Goal: Task Accomplishment & Management: Manage account settings

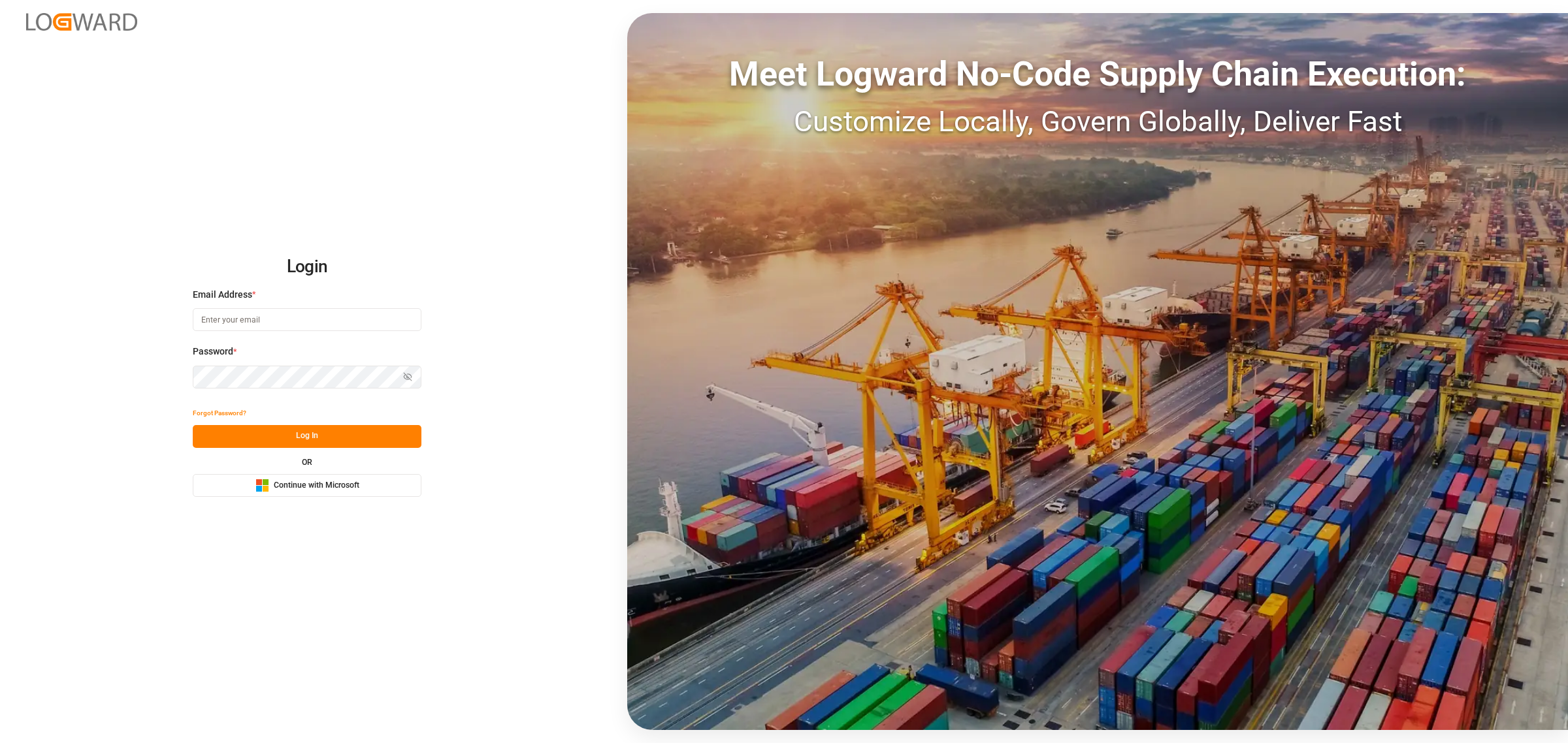
click at [383, 493] on button "Microsoft Logo Continue with Microsoft" at bounding box center [307, 485] width 228 height 23
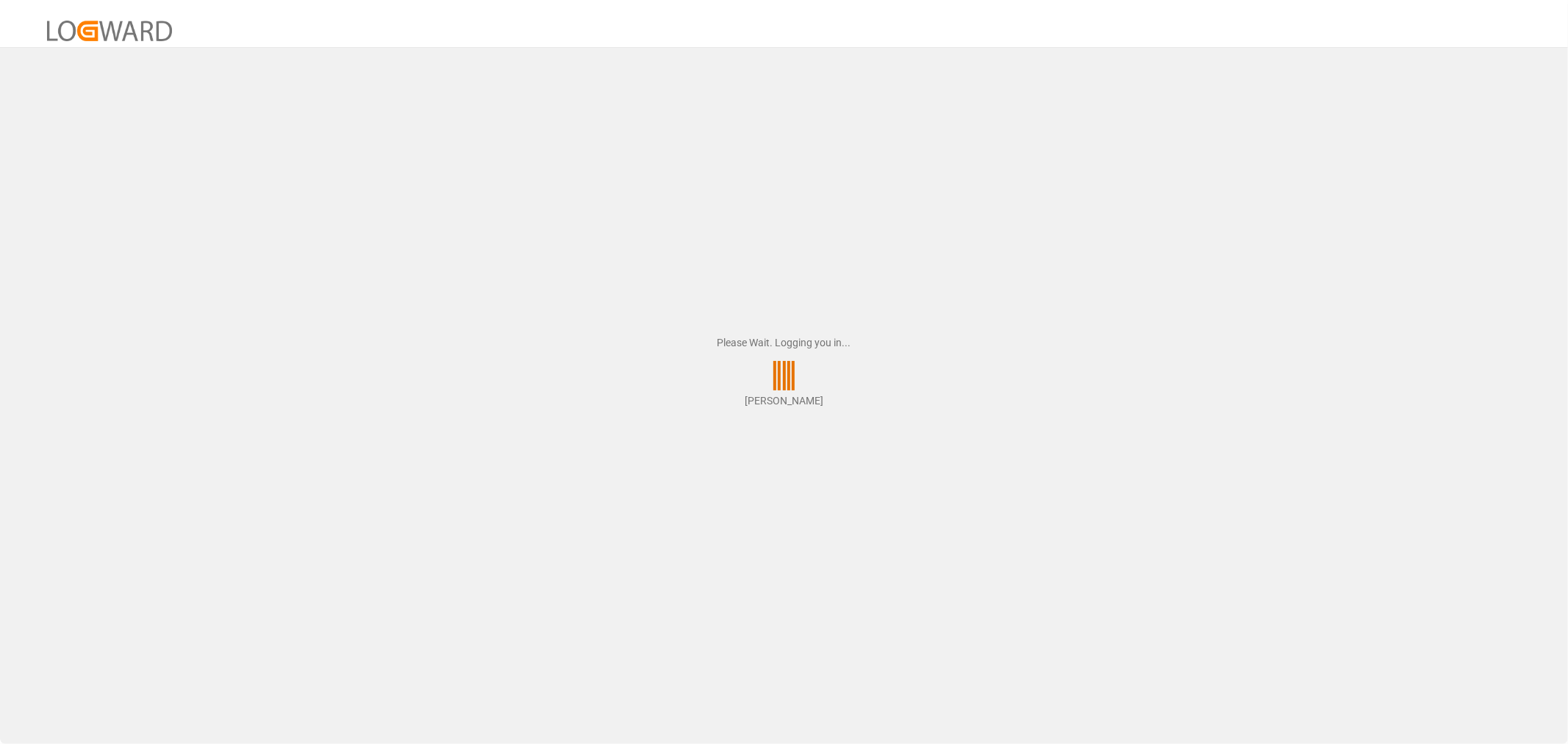
drag, startPoint x: 839, startPoint y: 622, endPoint x: 746, endPoint y: 554, distance: 115.2
click at [746, 554] on div "Please Wait. Logging you in... Samitha Hemanth" at bounding box center [784, 372] width 1568 height 744
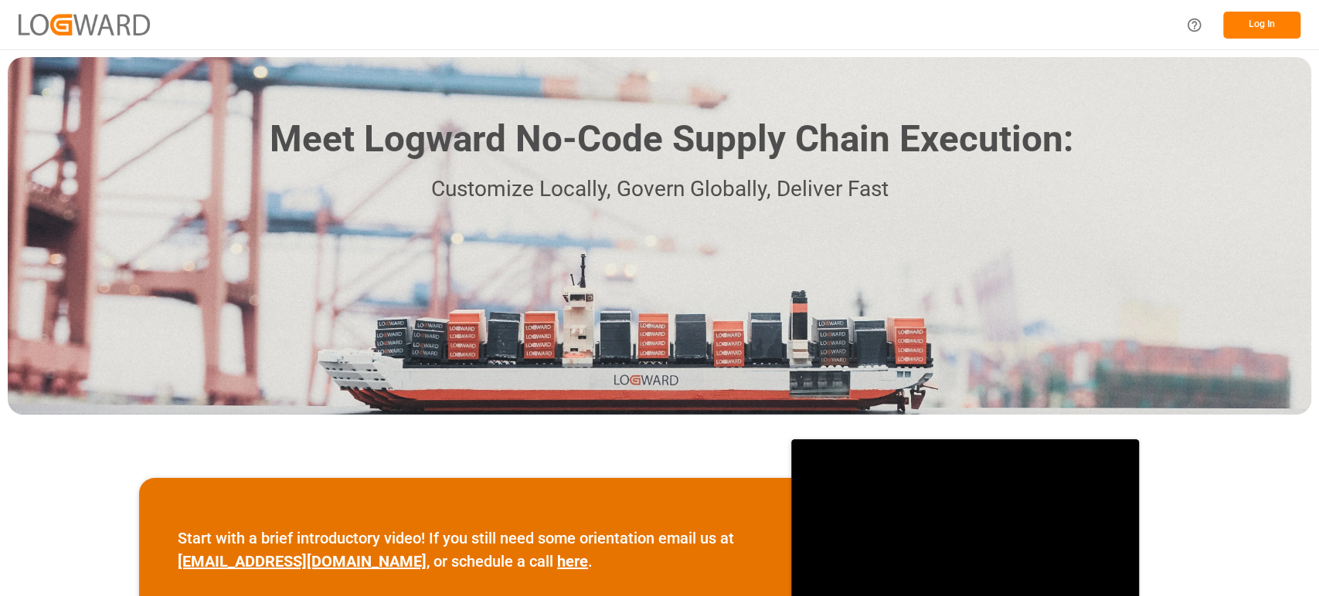
click at [1254, 21] on button "Log In" at bounding box center [1261, 25] width 77 height 27
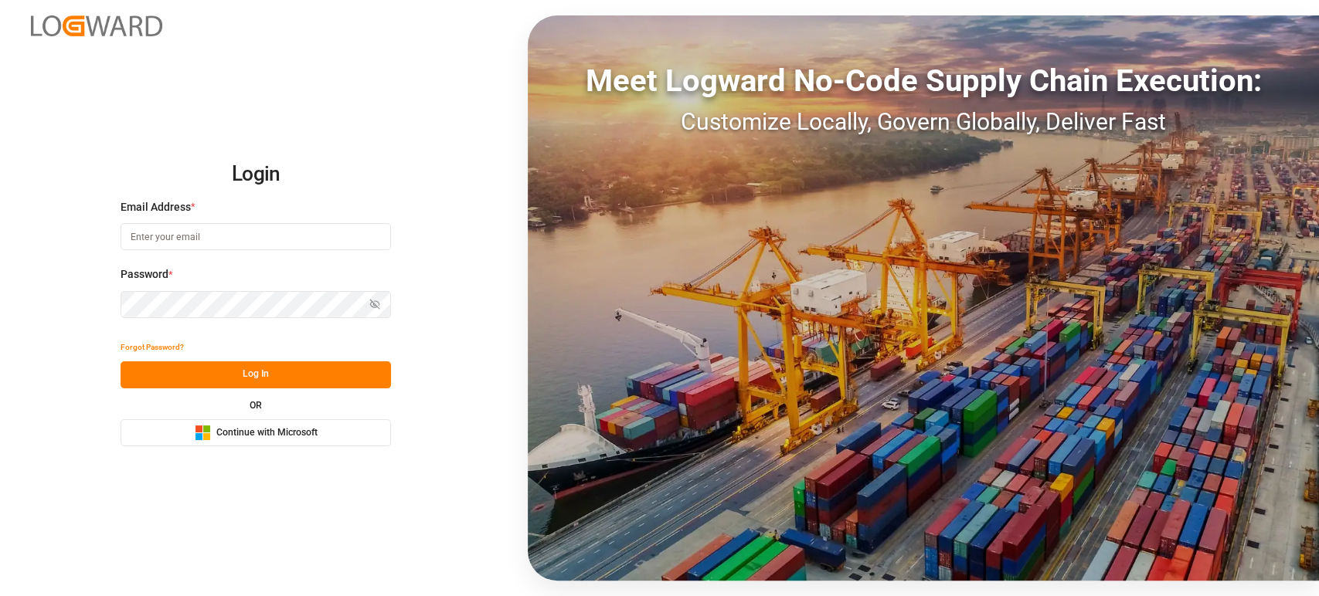
click at [274, 435] on span "Continue with Microsoft" at bounding box center [266, 433] width 101 height 14
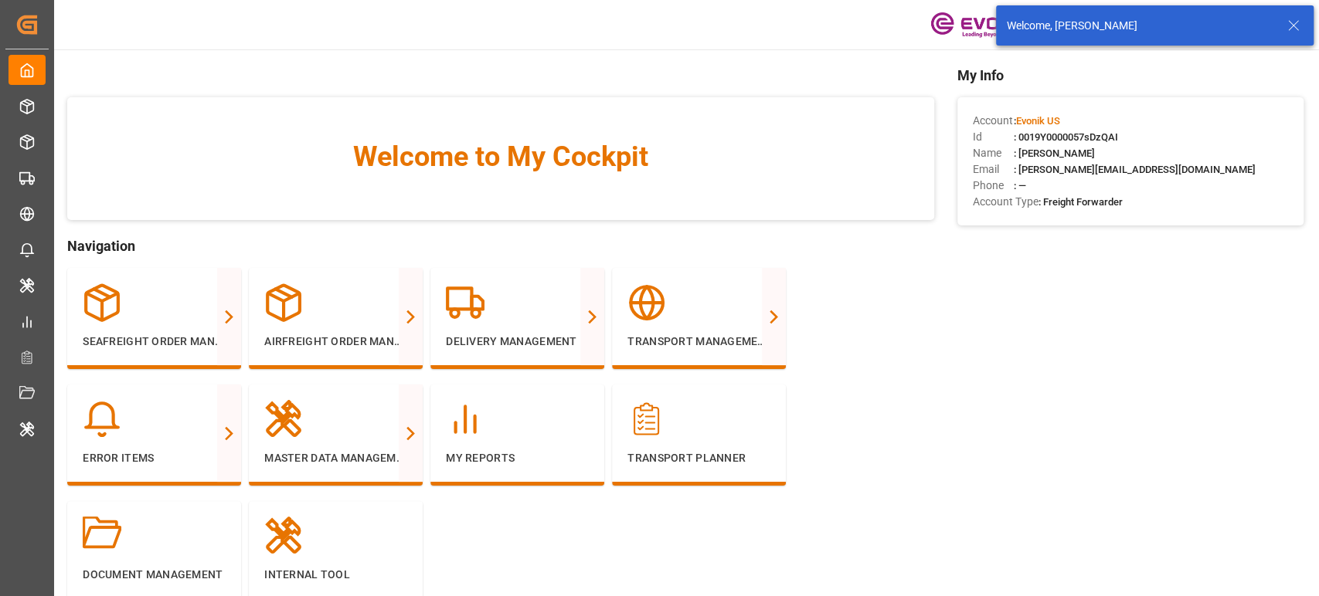
click at [1287, 25] on icon at bounding box center [1293, 25] width 19 height 19
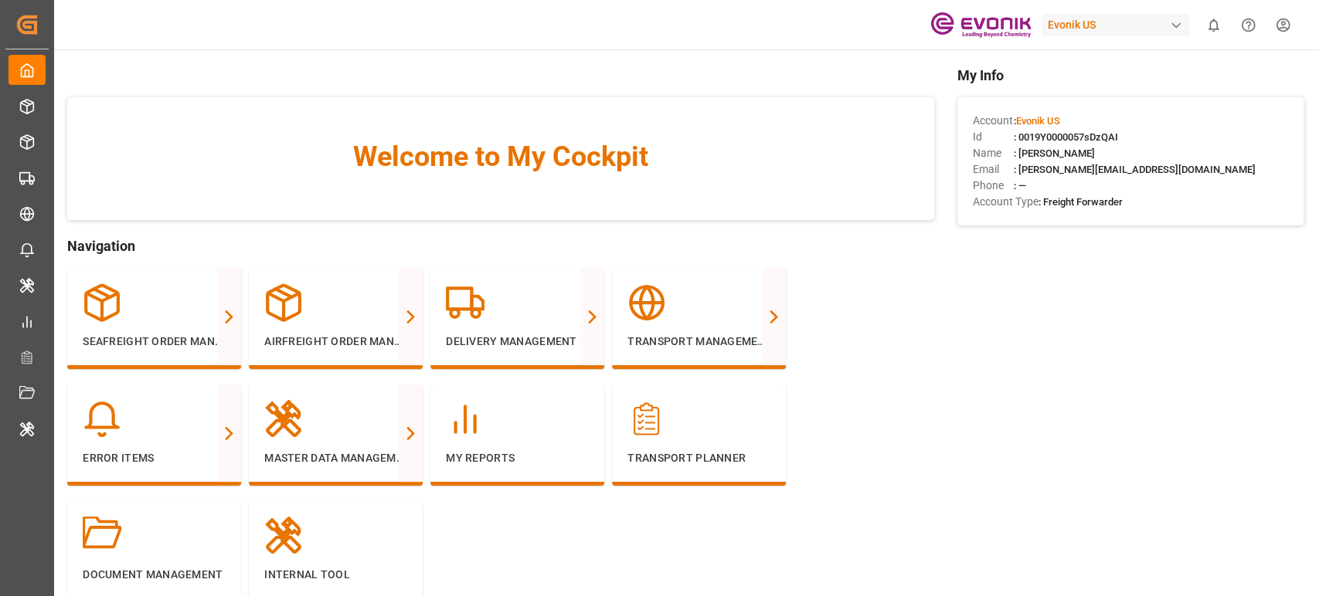
click at [1104, 25] on div "Evonik US" at bounding box center [1115, 25] width 148 height 22
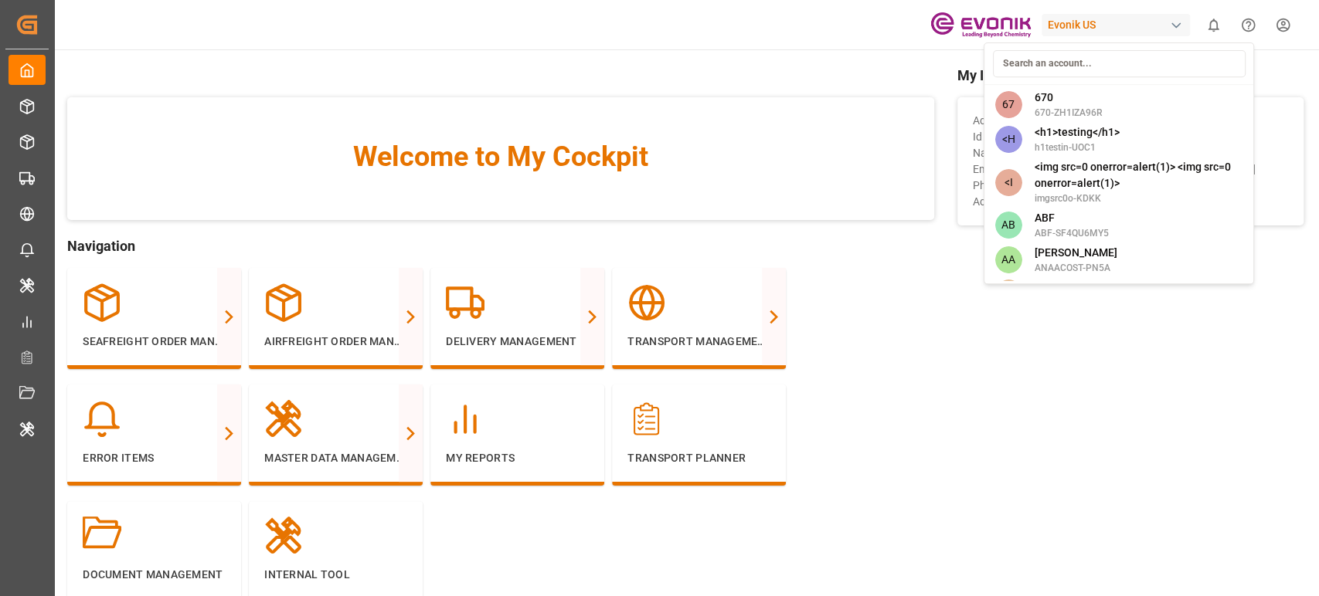
click at [1081, 66] on input at bounding box center [1118, 63] width 253 height 27
